Goal: Task Accomplishment & Management: Complete application form

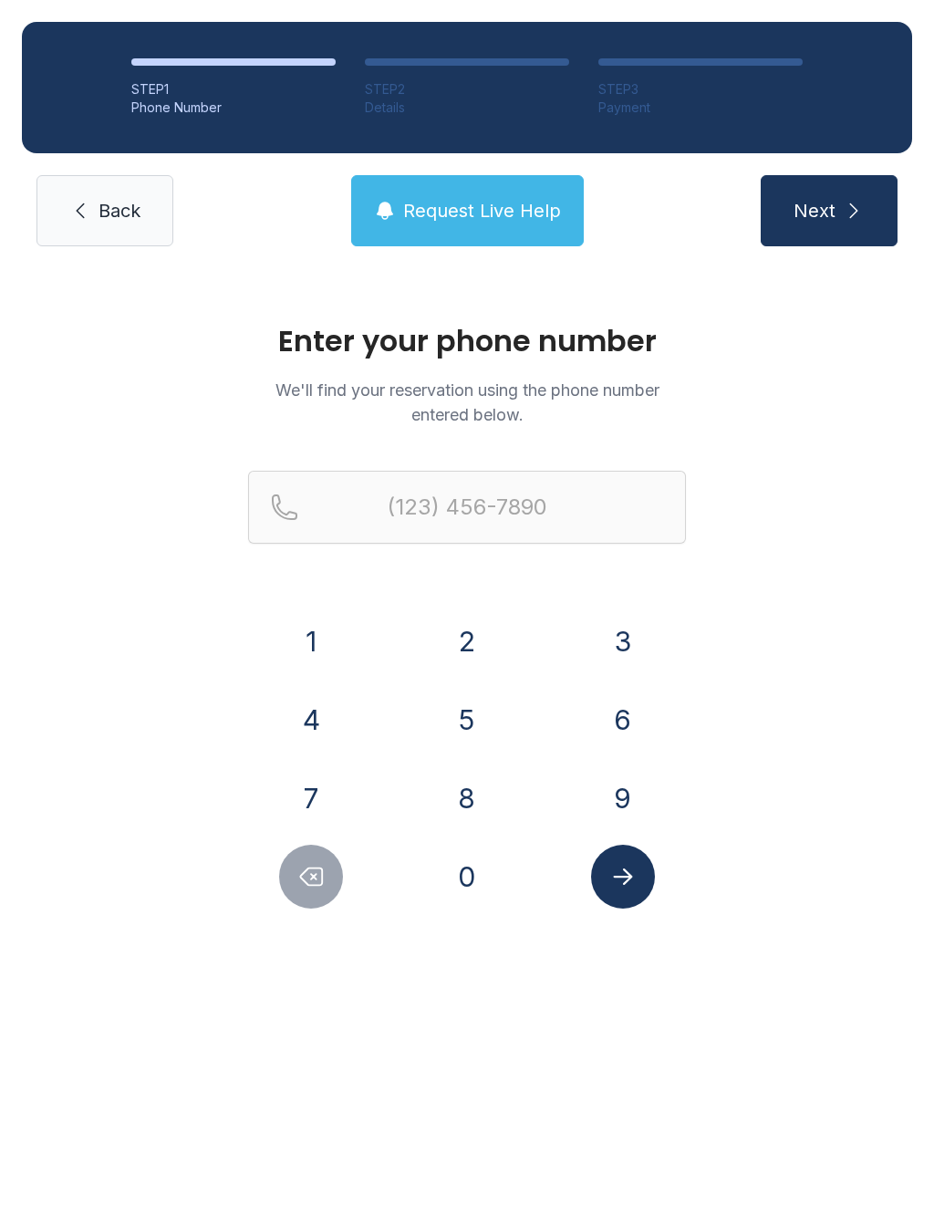
click at [469, 662] on button "2" at bounding box center [467, 641] width 64 height 64
click at [481, 747] on button "5" at bounding box center [467, 720] width 64 height 64
click at [618, 749] on button "6" at bounding box center [623, 720] width 64 height 64
click at [622, 656] on button "3" at bounding box center [623, 641] width 64 height 64
click at [314, 649] on button "1" at bounding box center [311, 641] width 64 height 64
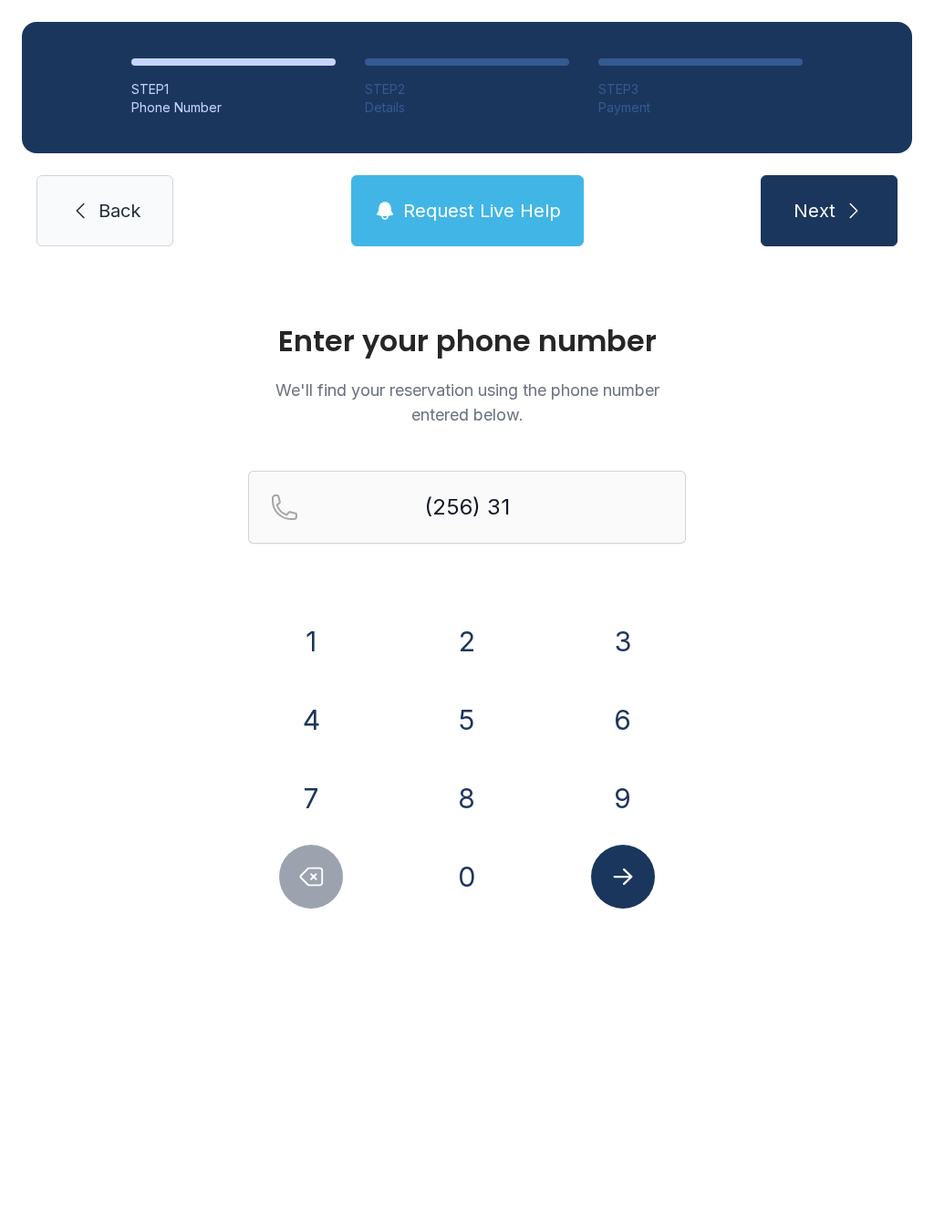
click at [465, 799] on button "8" at bounding box center [467, 798] width 64 height 64
click at [320, 731] on button "4" at bounding box center [311, 720] width 64 height 64
click at [456, 800] on button "8" at bounding box center [467, 798] width 64 height 64
click at [629, 660] on button "3" at bounding box center [623, 641] width 64 height 64
click at [330, 743] on button "4" at bounding box center [311, 720] width 64 height 64
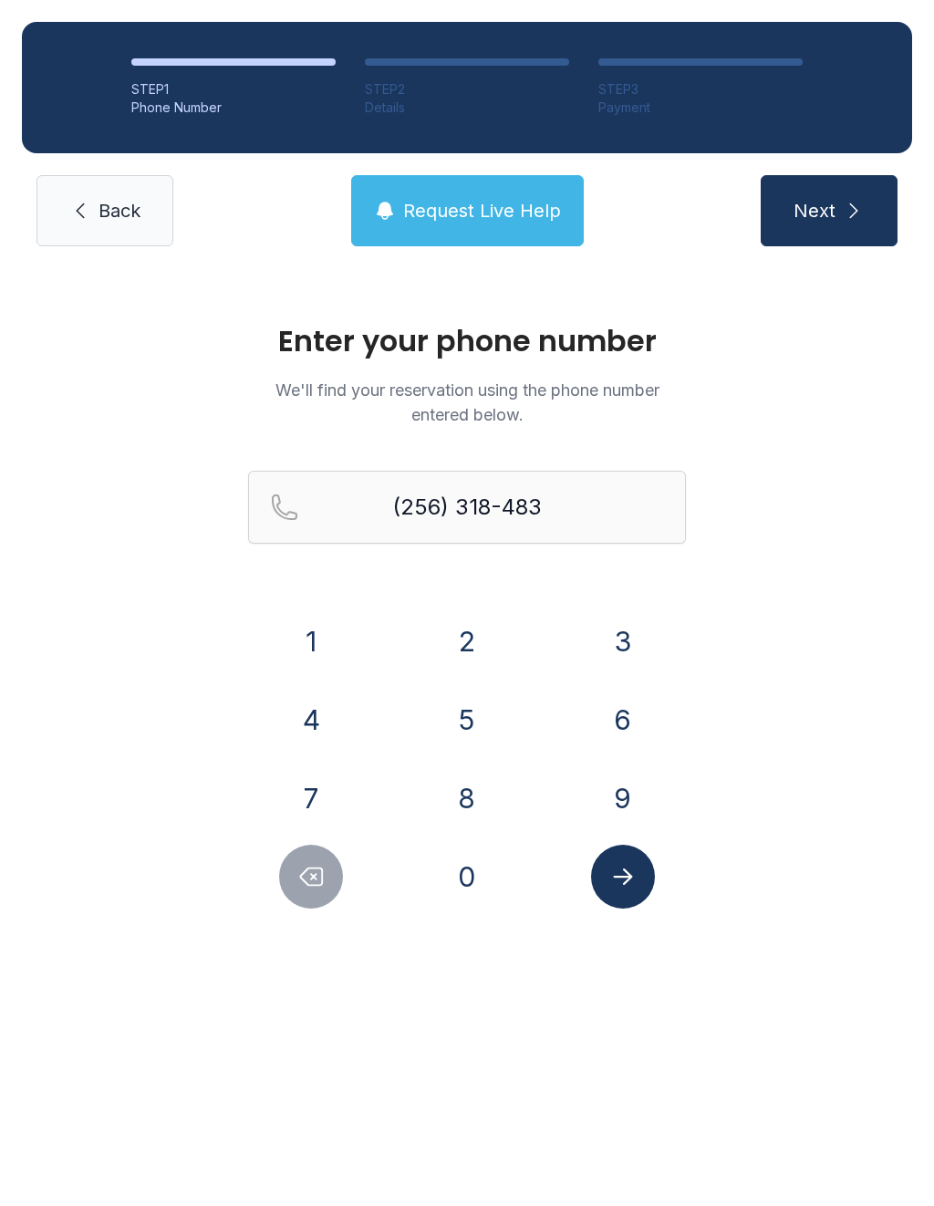
type input "[PHONE_NUMBER]"
click at [835, 223] on span "Next" at bounding box center [815, 211] width 42 height 26
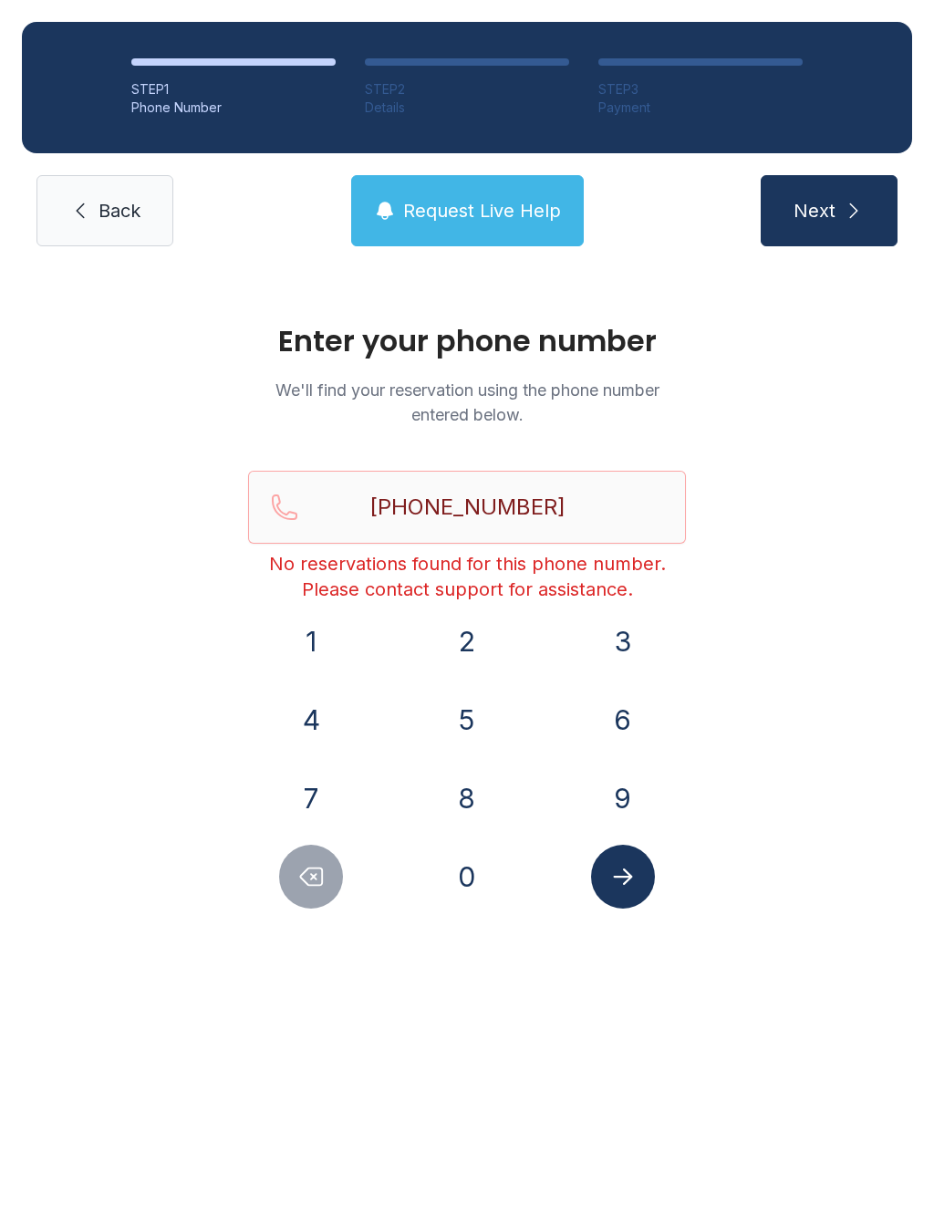
click at [515, 194] on button "Request Live Help" at bounding box center [467, 210] width 233 height 71
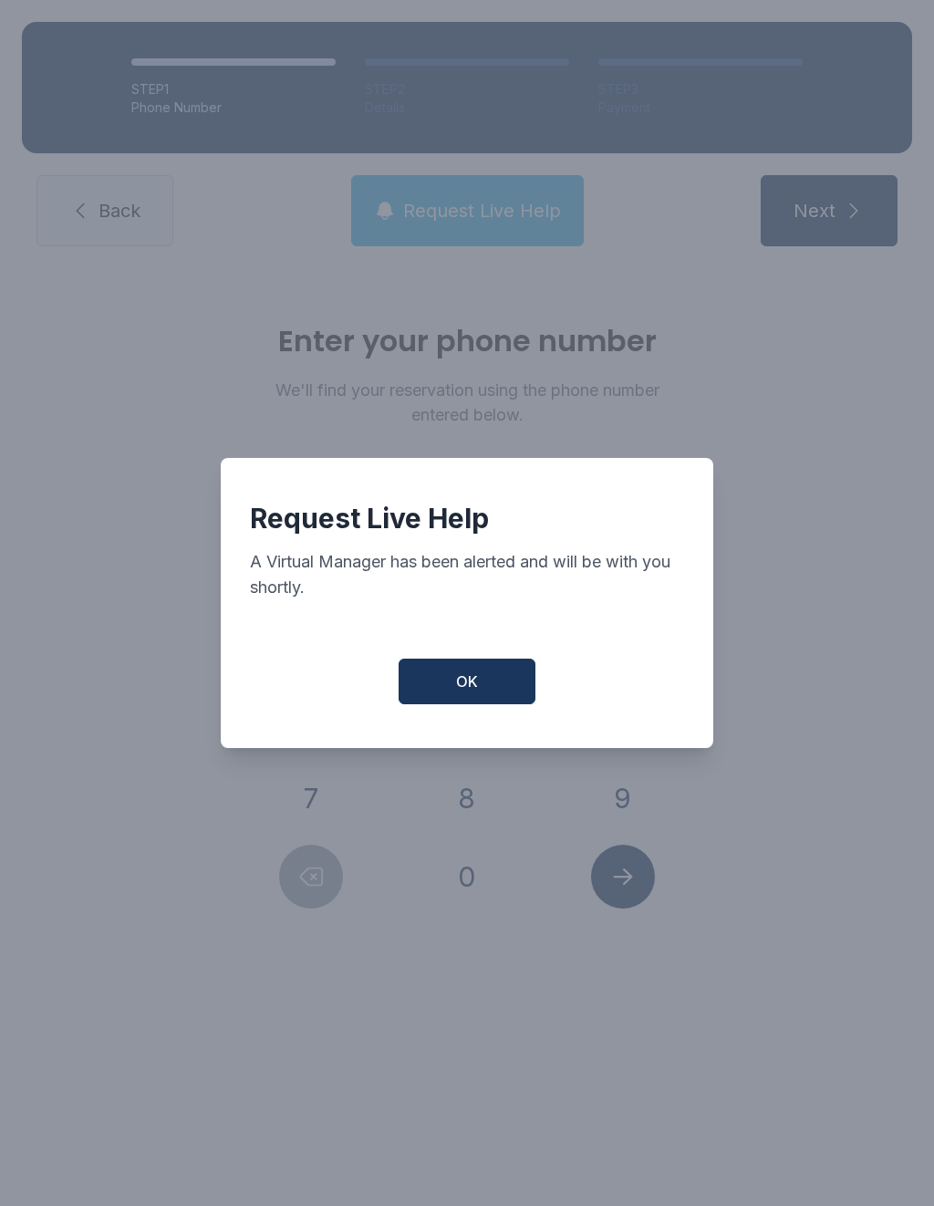
click at [496, 694] on button "OK" at bounding box center [467, 682] width 137 height 46
